Goal: Information Seeking & Learning: Learn about a topic

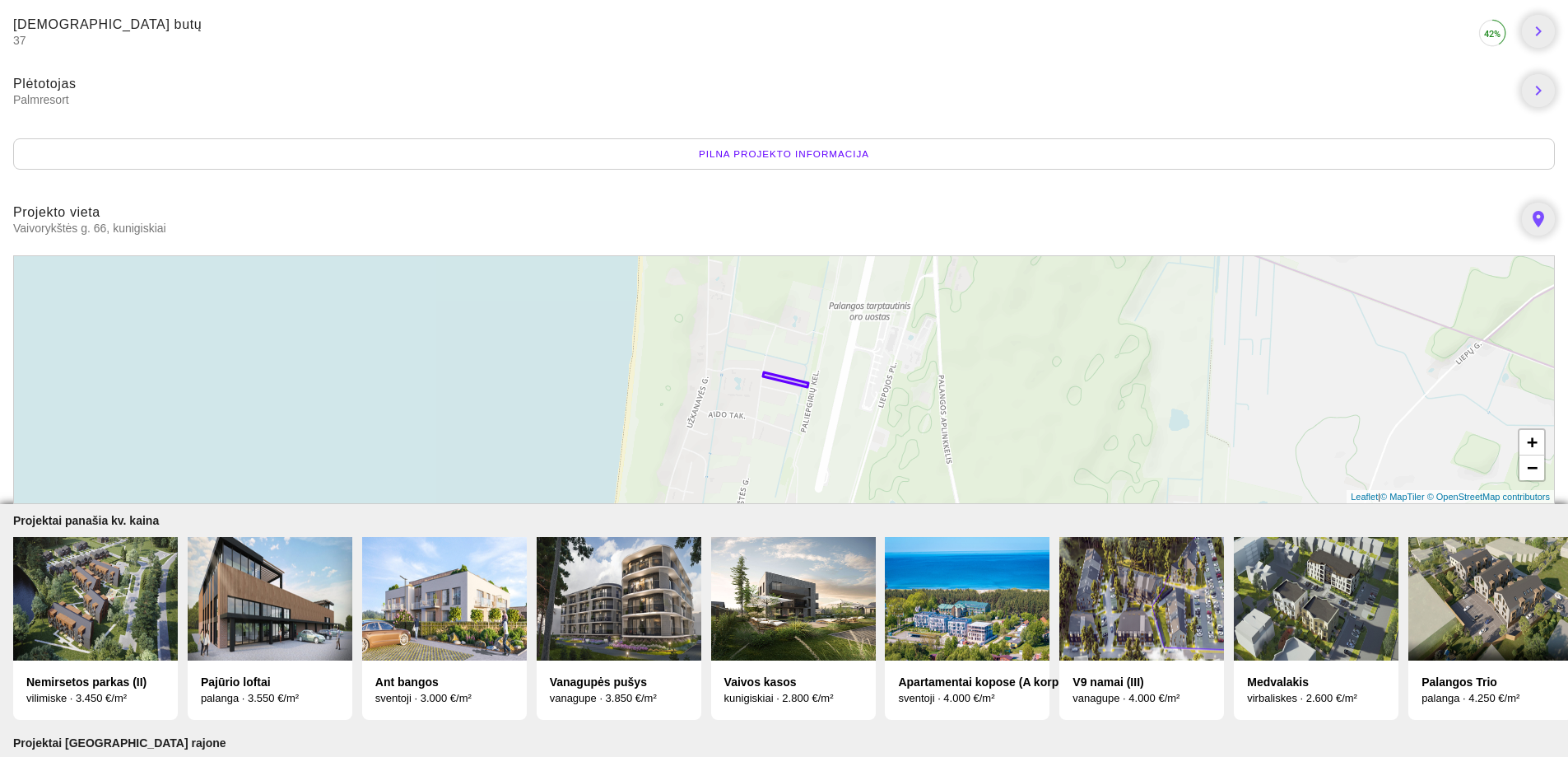
scroll to position [330, 0]
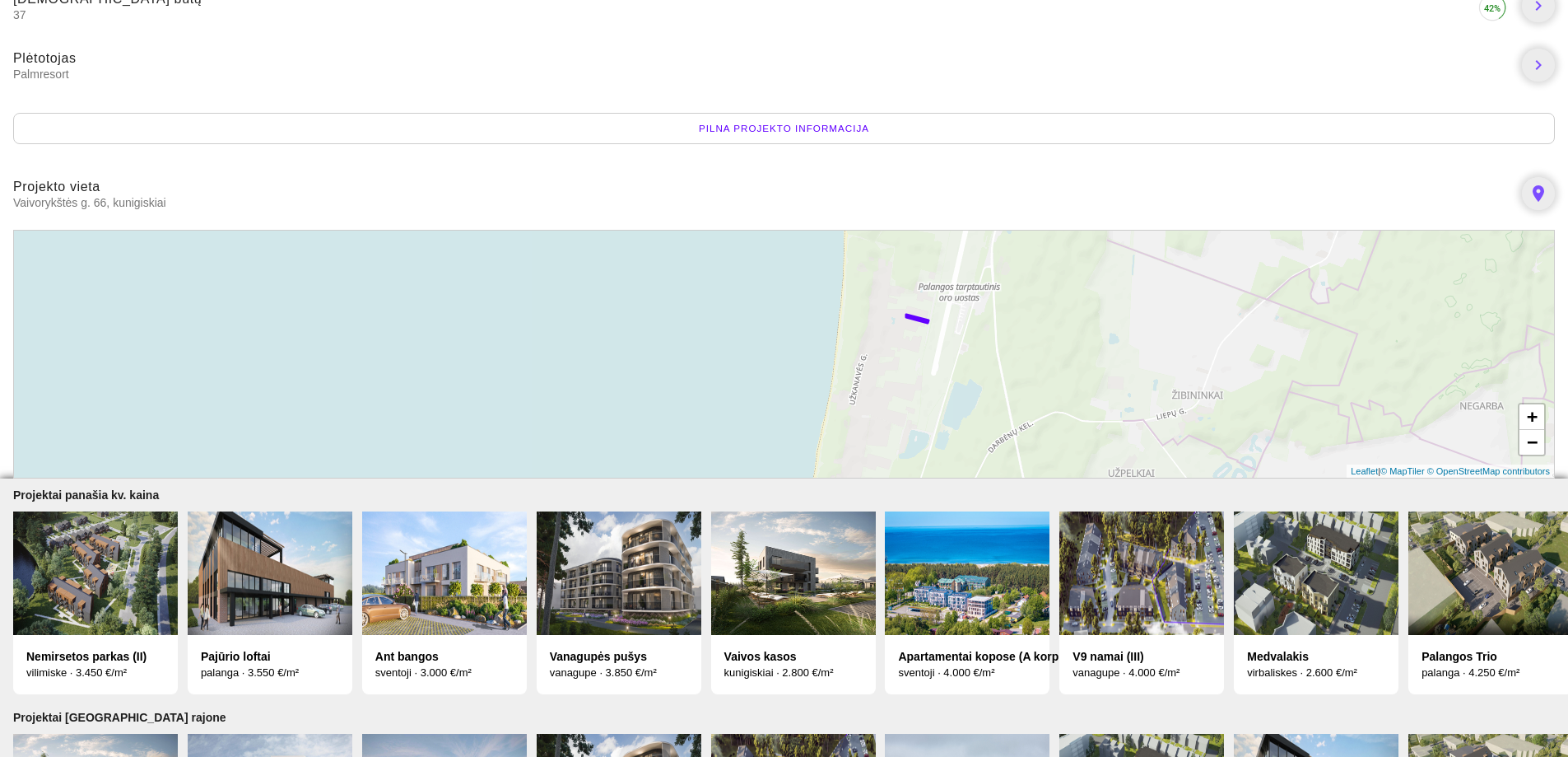
drag, startPoint x: 929, startPoint y: 374, endPoint x: 988, endPoint y: 335, distance: 70.7
click at [988, 335] on div "+ − Leaflet | © MapTiler © OpenStreetMap contributors" at bounding box center [784, 354] width 1542 height 248
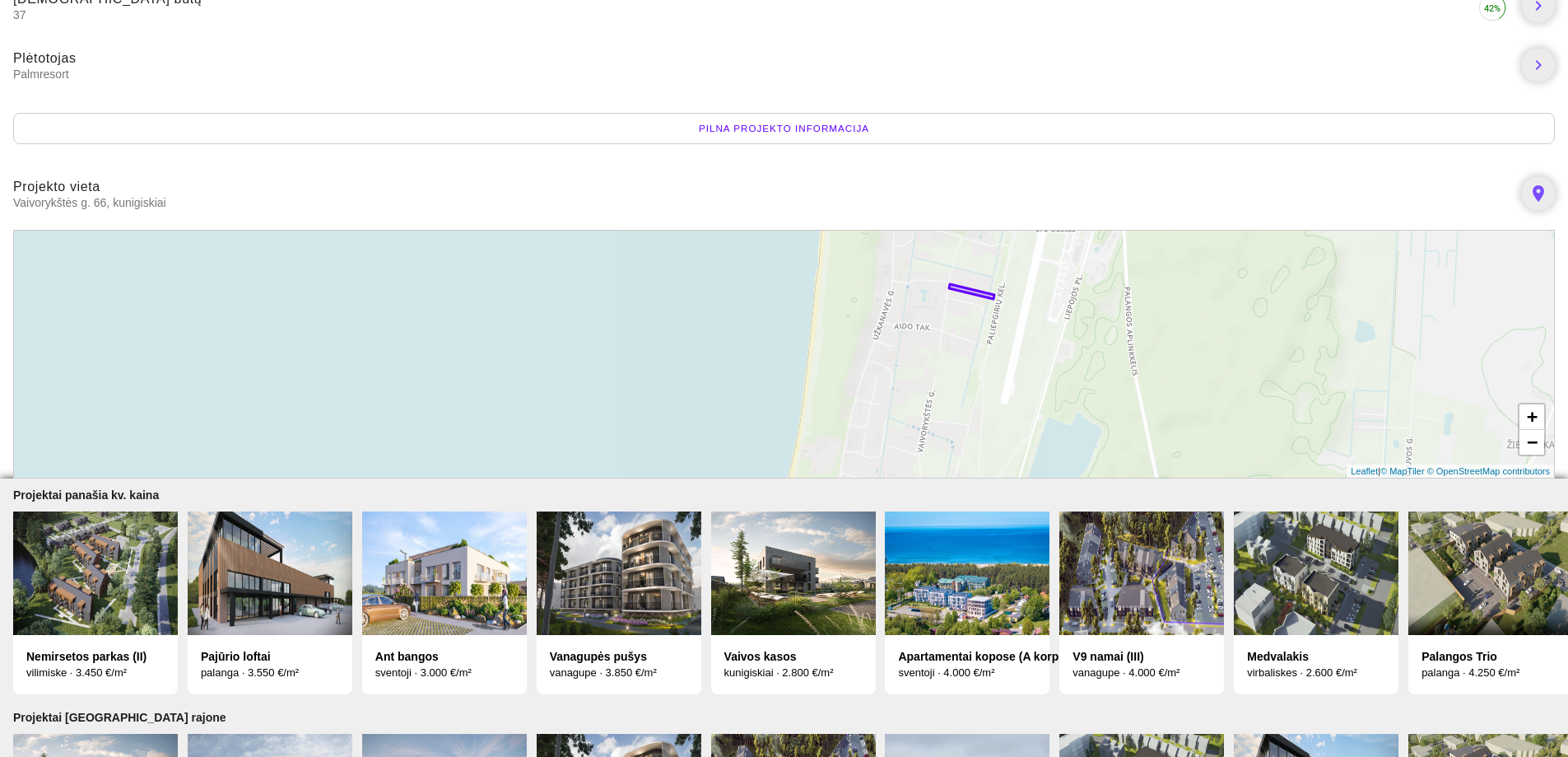
drag, startPoint x: 1004, startPoint y: 354, endPoint x: 1070, endPoint y: 327, distance: 71.3
click at [1070, 327] on div "+ − Leaflet | © MapTiler © OpenStreetMap contributors" at bounding box center [784, 354] width 1542 height 248
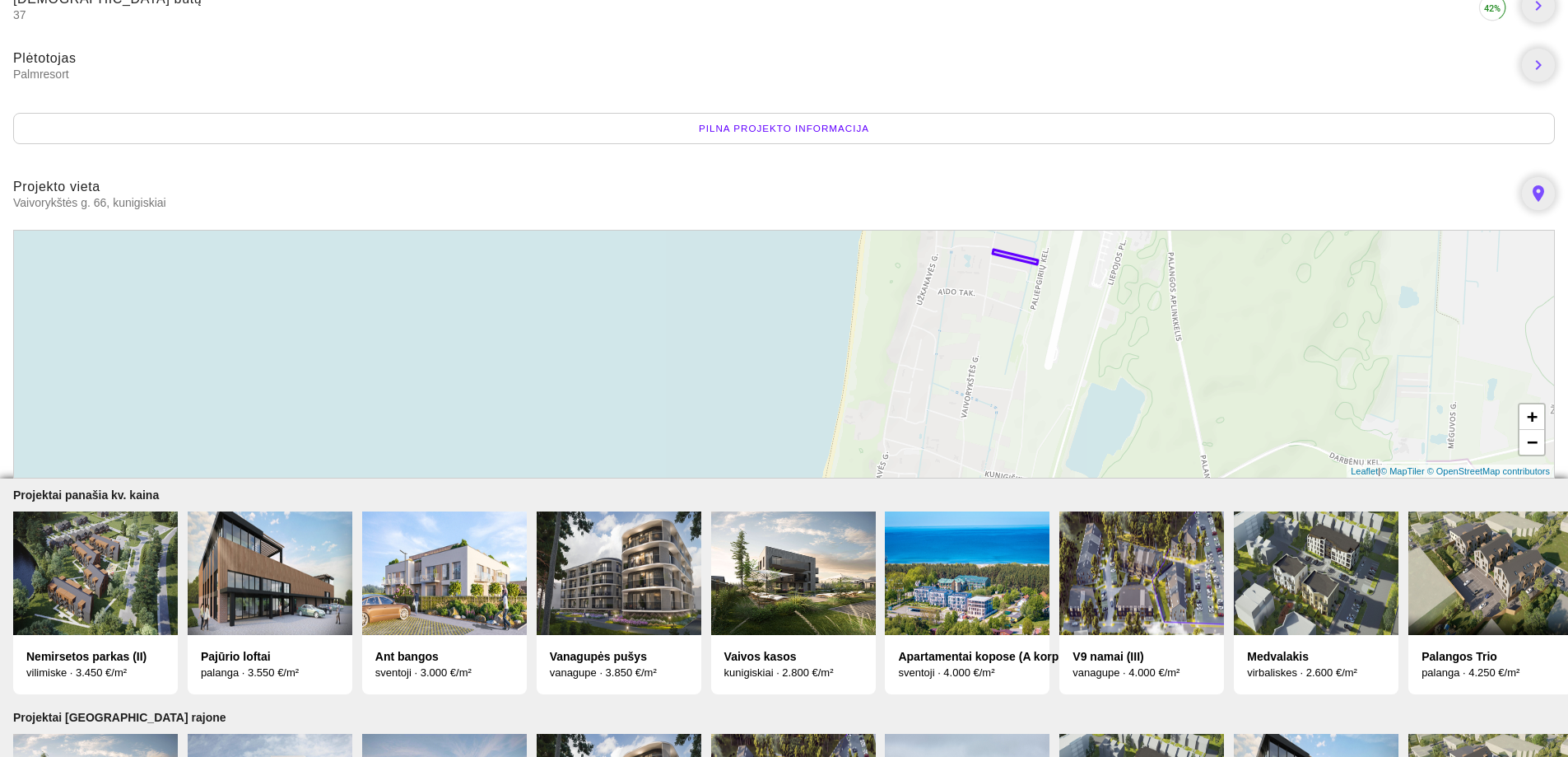
drag, startPoint x: 1037, startPoint y: 348, endPoint x: 1088, endPoint y: 308, distance: 64.8
click at [1088, 308] on div "+ − Leaflet | © MapTiler © OpenStreetMap contributors" at bounding box center [784, 354] width 1542 height 248
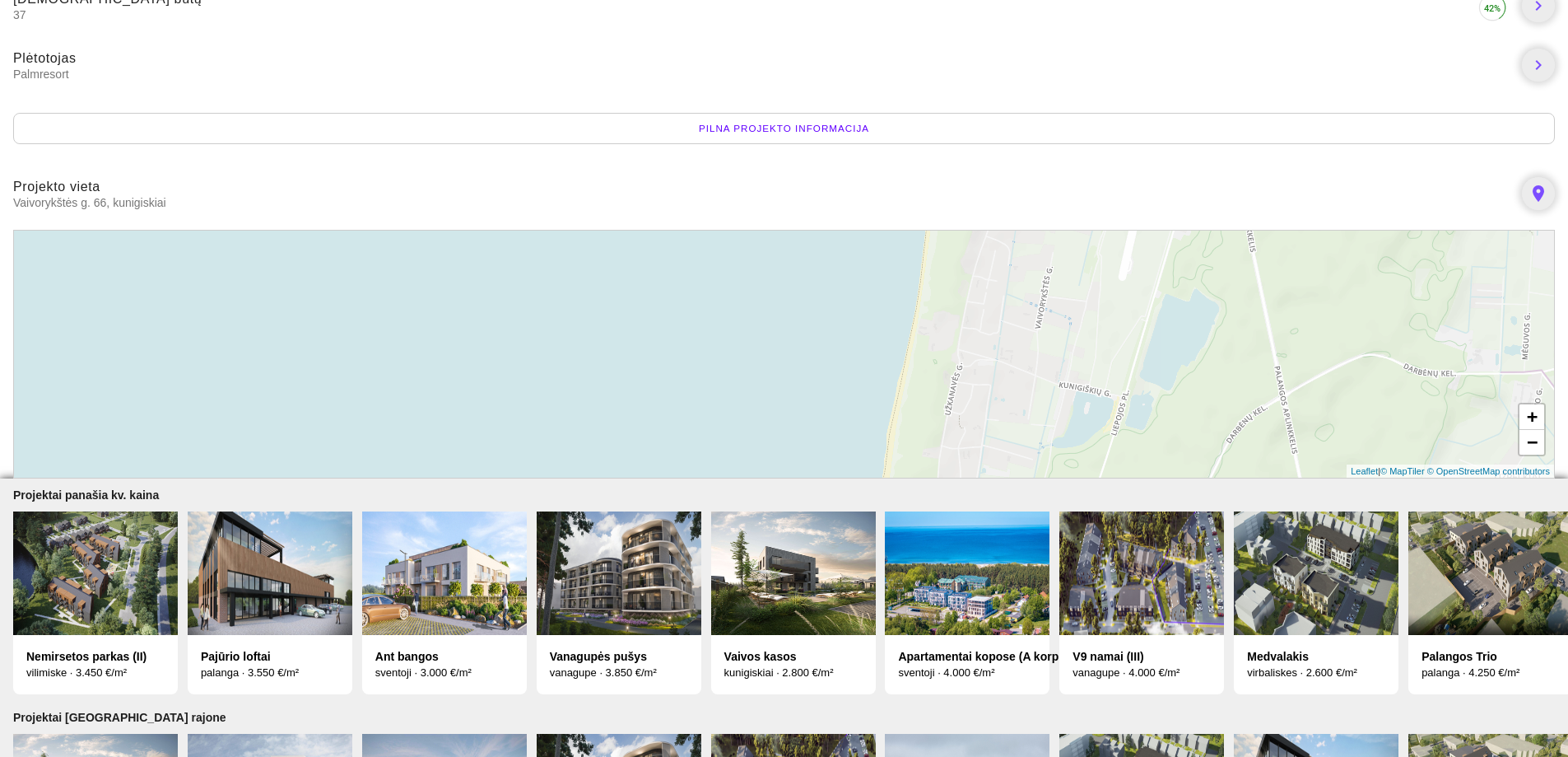
drag, startPoint x: 998, startPoint y: 399, endPoint x: 1076, endPoint y: 309, distance: 119.1
click at [1076, 309] on div "+ − Leaflet | © MapTiler © OpenStreetMap contributors" at bounding box center [784, 354] width 1542 height 248
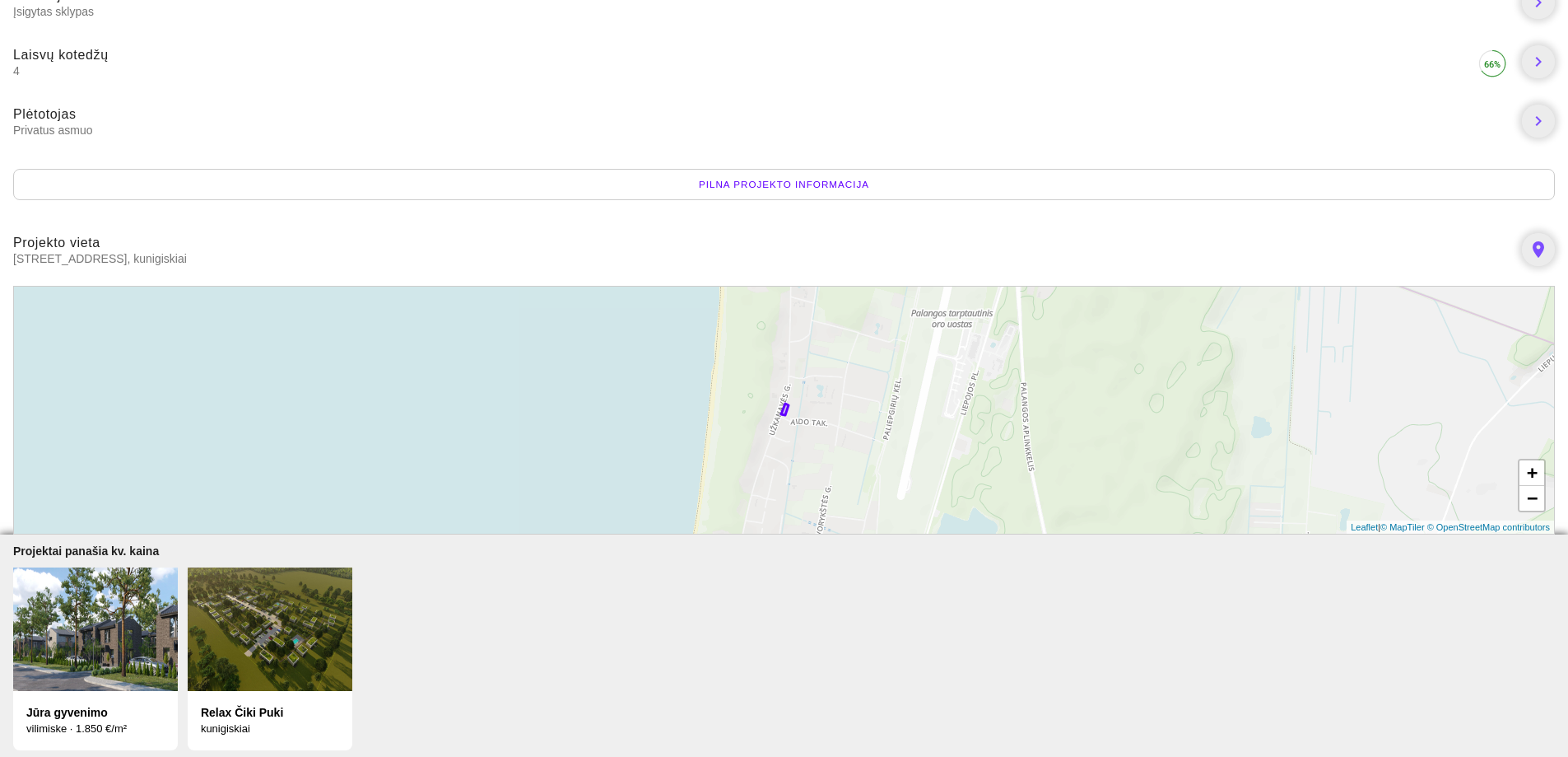
scroll to position [330, 0]
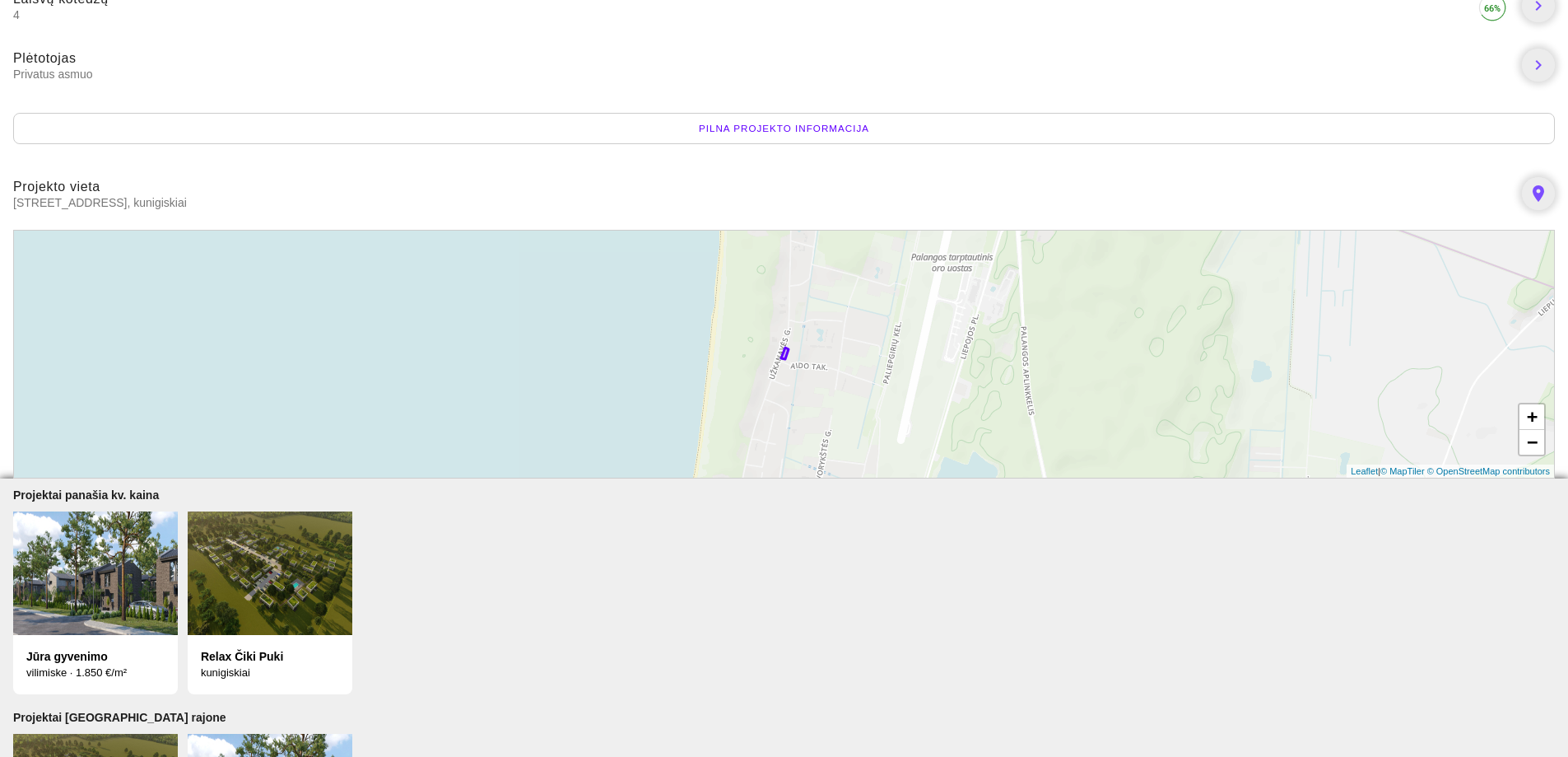
click at [847, 126] on div "Pilna projekto informacija" at bounding box center [784, 128] width 1542 height 31
click at [108, 591] on img at bounding box center [95, 572] width 165 height 123
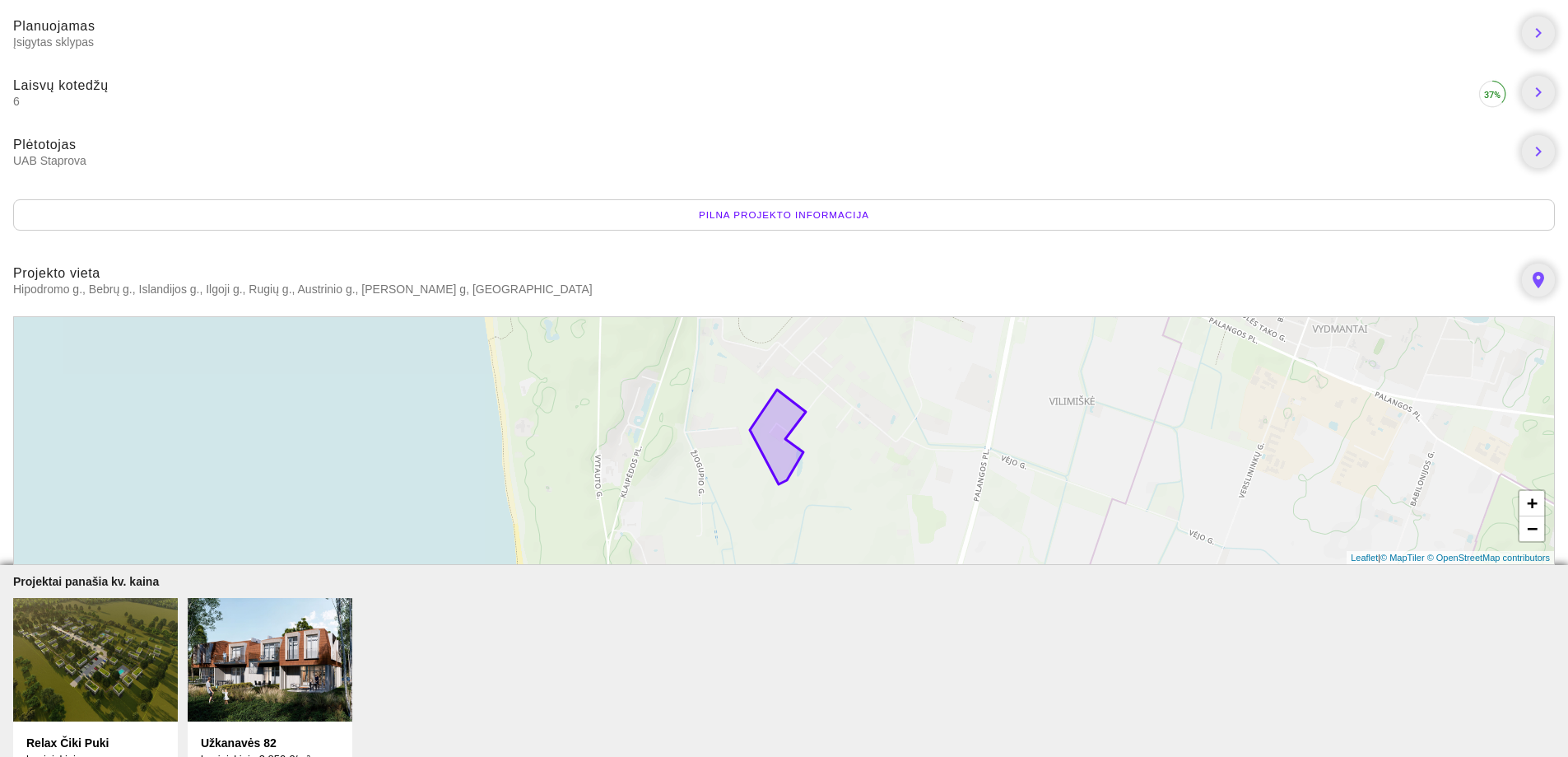
scroll to position [247, 0]
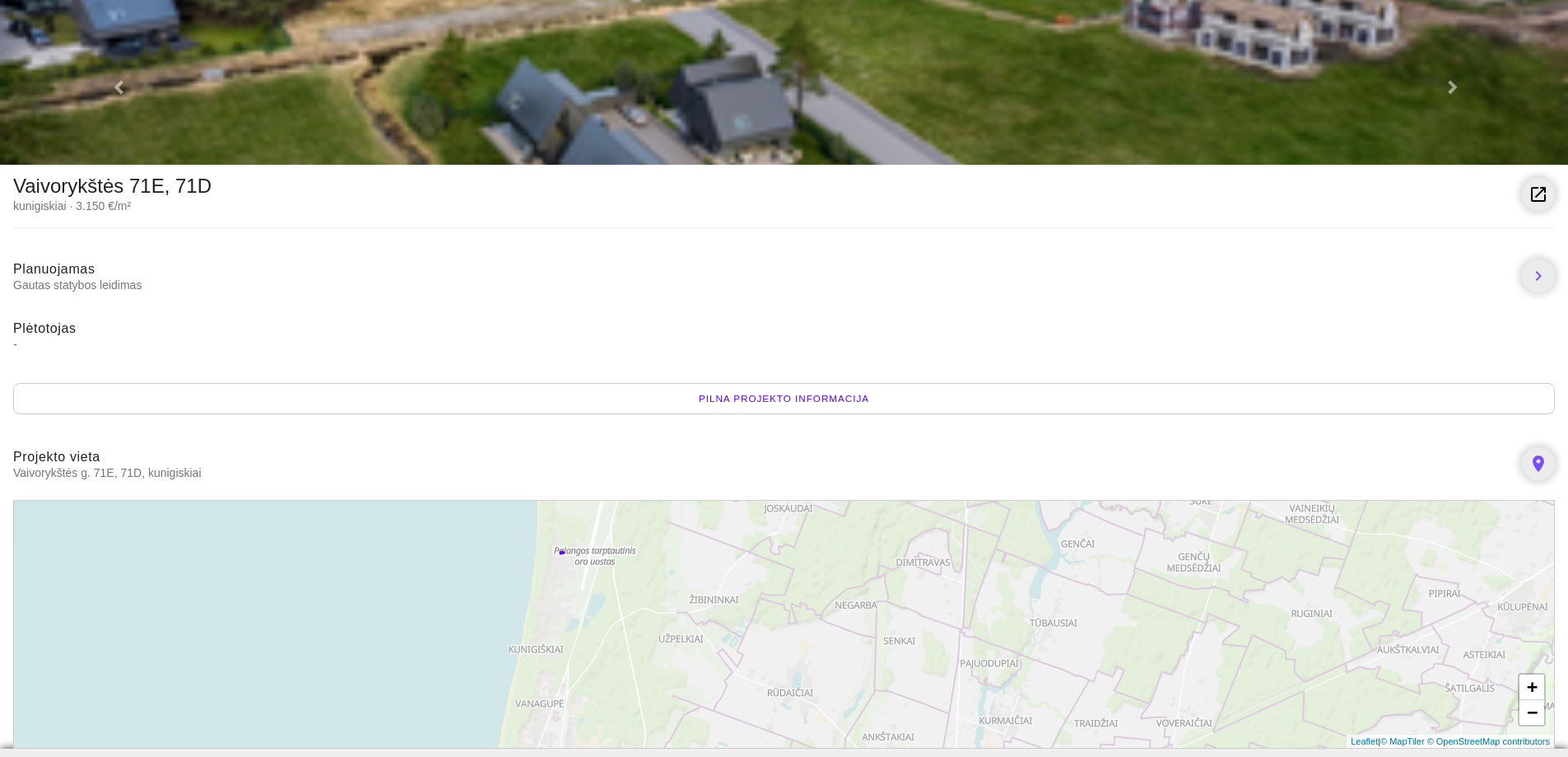
click at [770, 398] on div "Pilna projekto informacija" at bounding box center [784, 398] width 1542 height 31
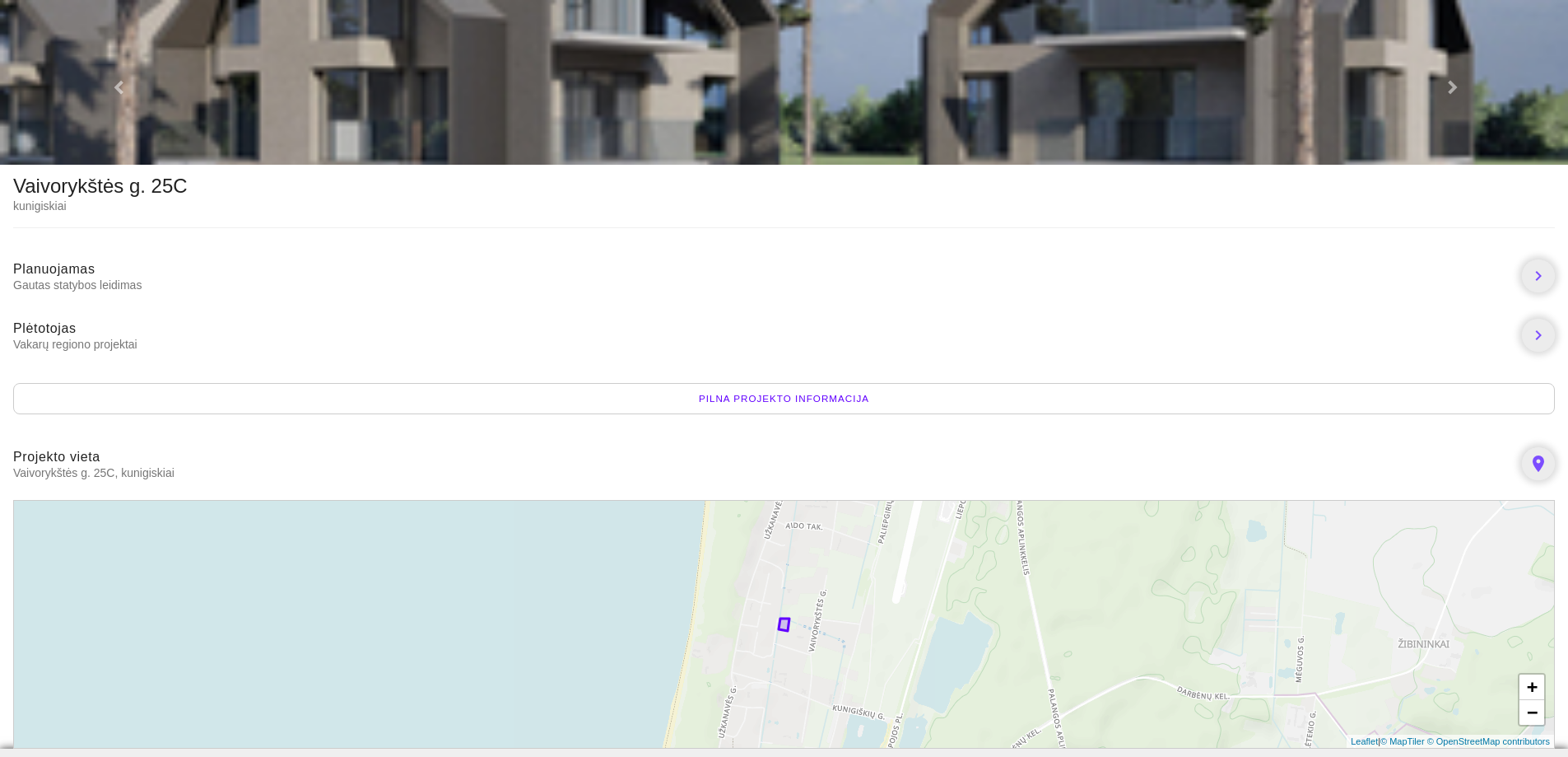
click at [762, 393] on div "Pilna projekto informacija" at bounding box center [784, 398] width 1542 height 31
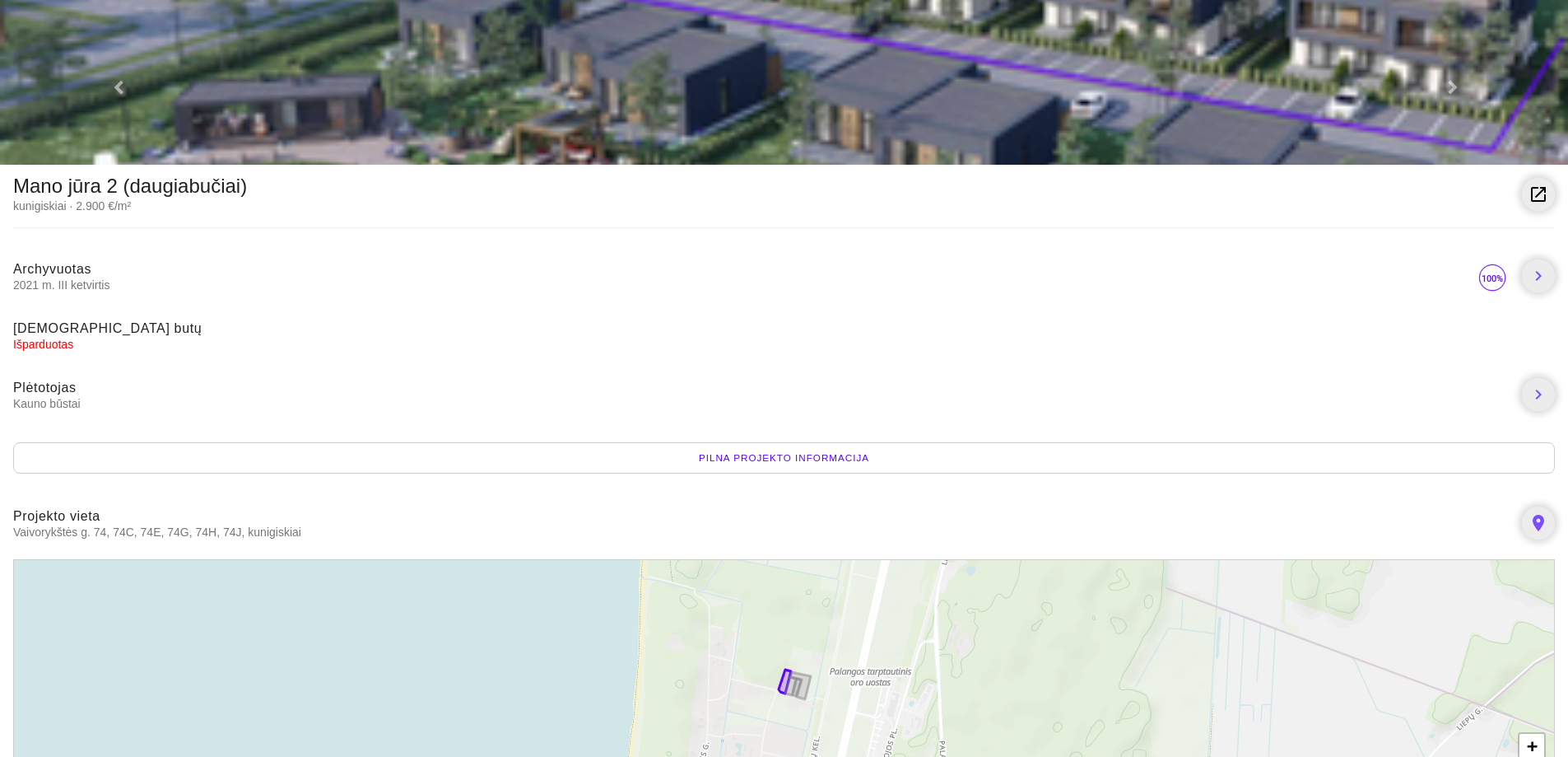
click at [794, 460] on div "Pilna projekto informacija" at bounding box center [784, 458] width 1542 height 31
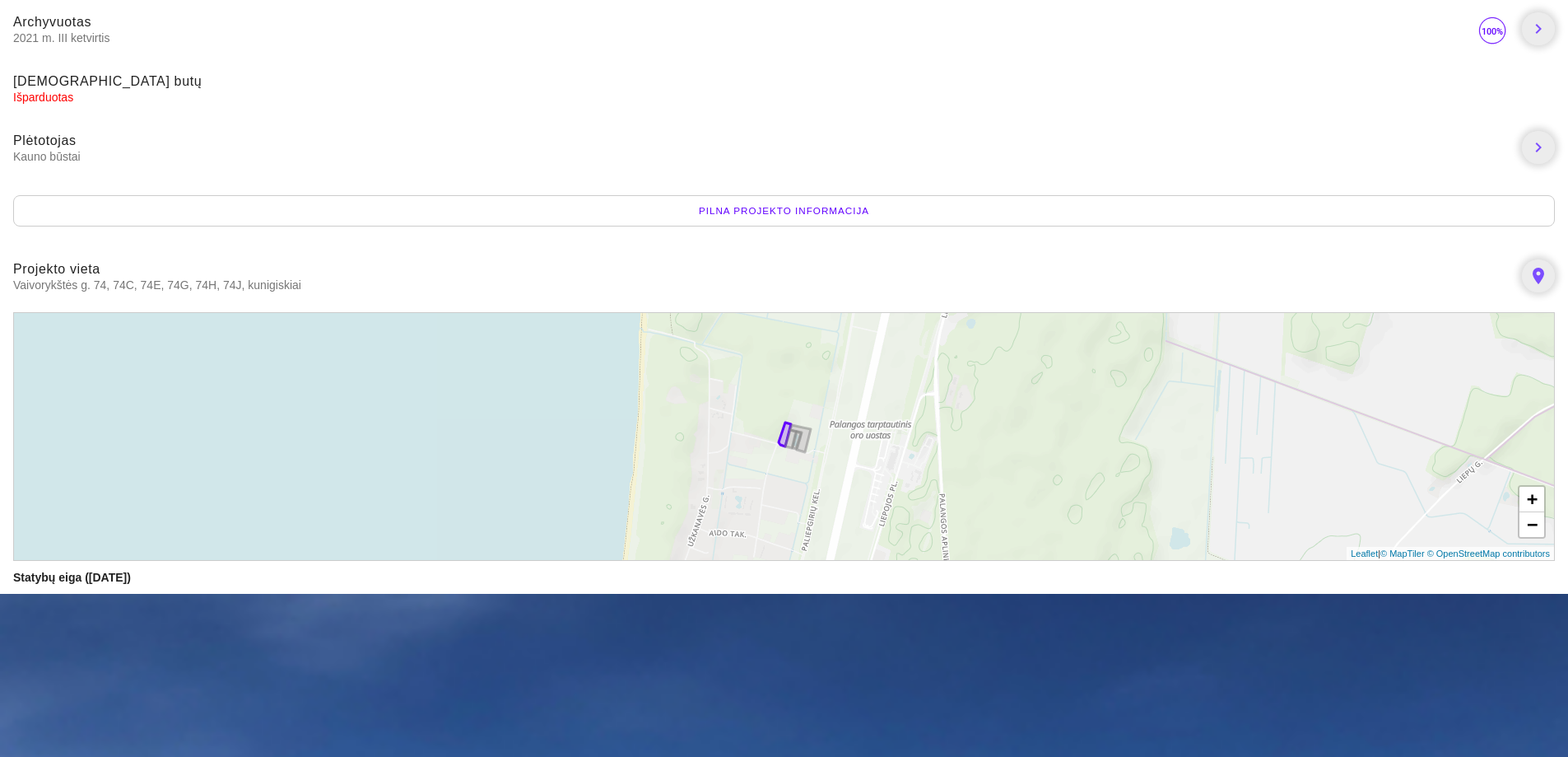
scroll to position [330, 0]
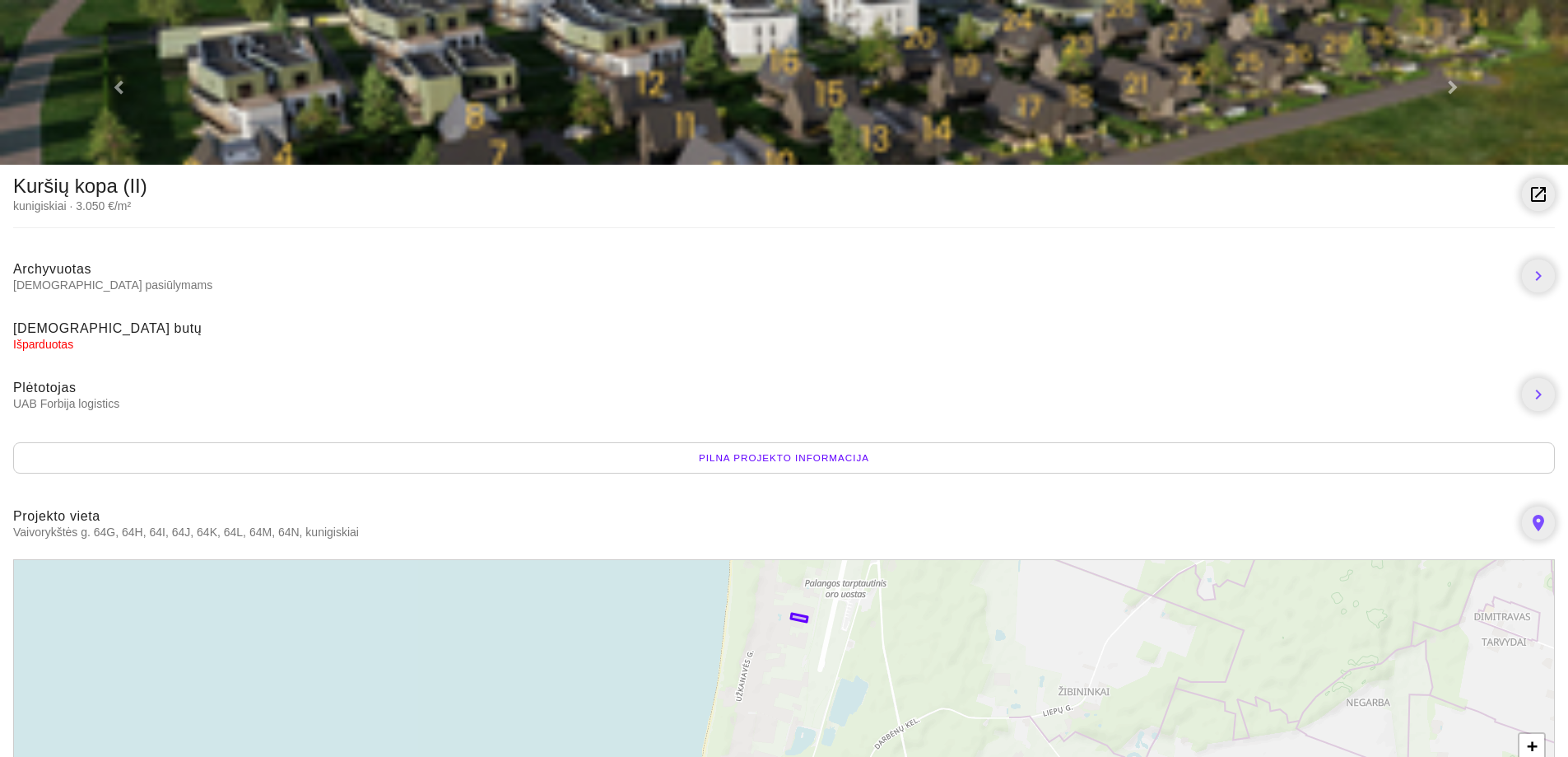
drag, startPoint x: 777, startPoint y: 716, endPoint x: 867, endPoint y: 668, distance: 102.0
click at [867, 668] on div "+ − Leaflet | © MapTiler © OpenStreetMap contributors" at bounding box center [784, 683] width 1542 height 248
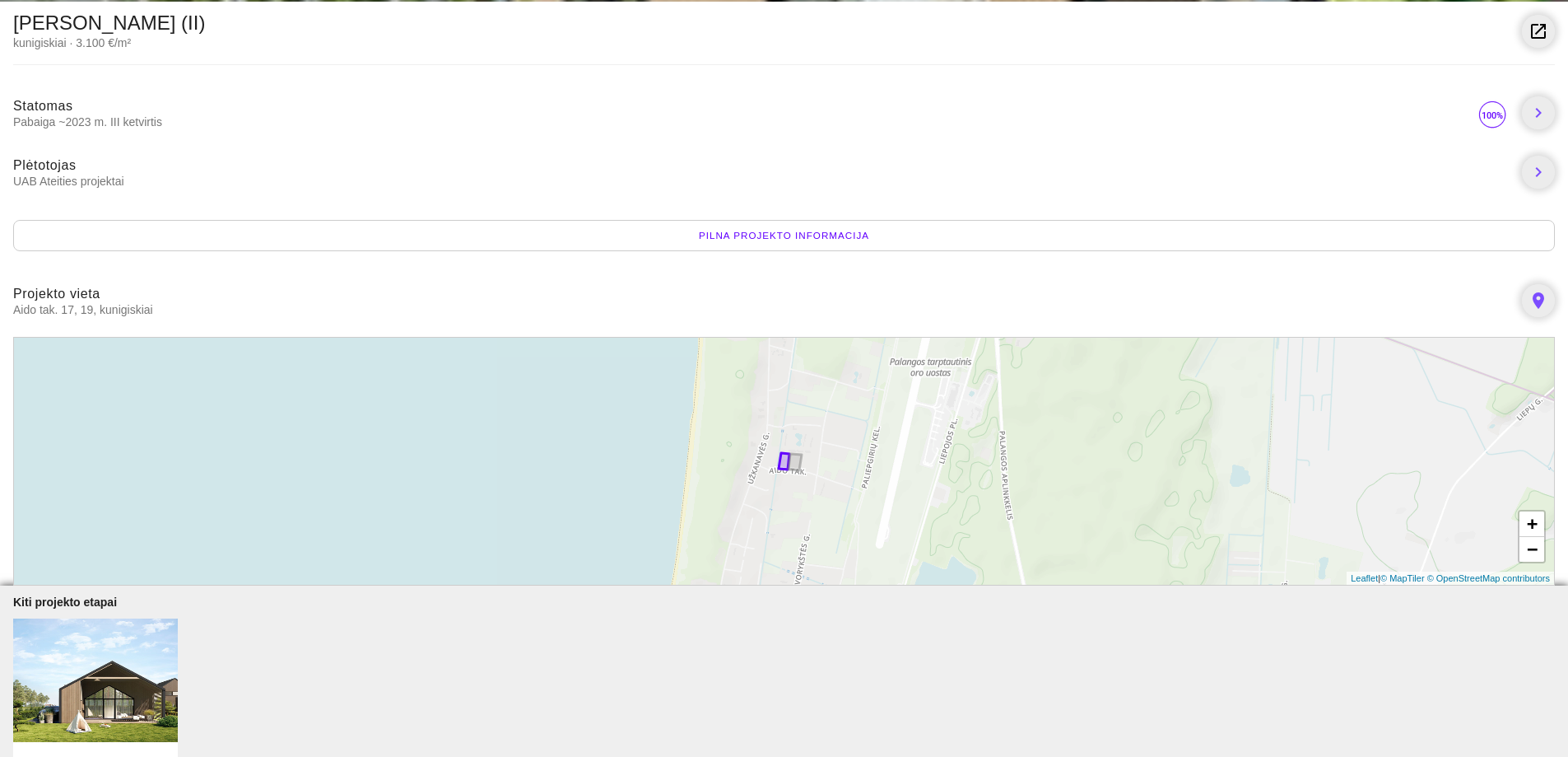
scroll to position [165, 0]
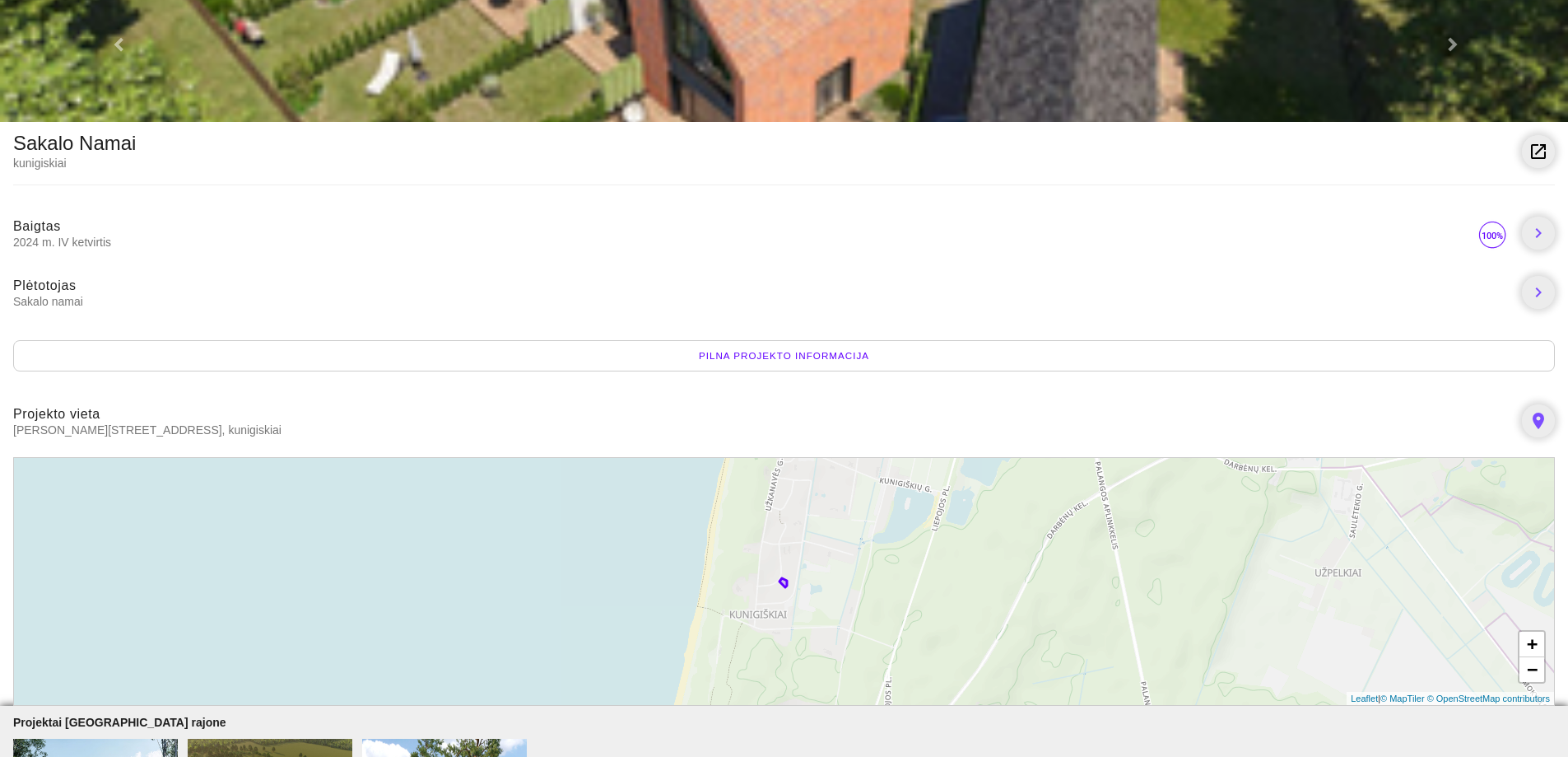
scroll to position [82, 0]
